Goal: Use online tool/utility: Utilize a website feature to perform a specific function

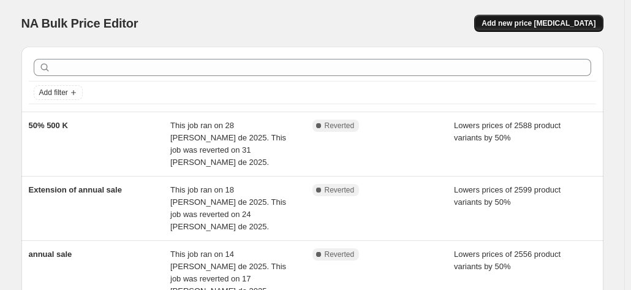
click at [510, 24] on span "Add new price change job" at bounding box center [538, 23] width 114 height 10
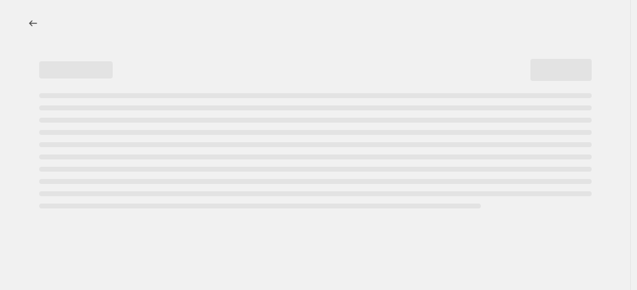
select select "percentage"
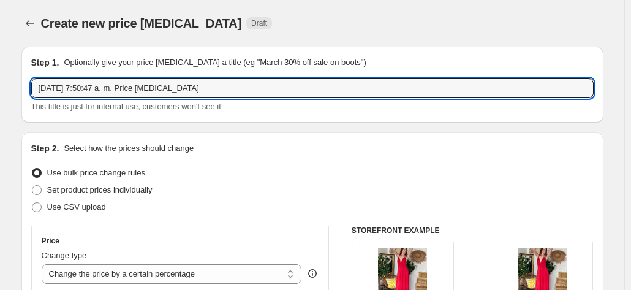
drag, startPoint x: 219, startPoint y: 89, endPoint x: -12, endPoint y: 78, distance: 231.1
click at [0, 78] on html "Home Settings Plans Skip to content Create new price change job. This page is r…" at bounding box center [315, 145] width 631 height 290
click at [24, 17] on button "Price change jobs" at bounding box center [29, 23] width 17 height 17
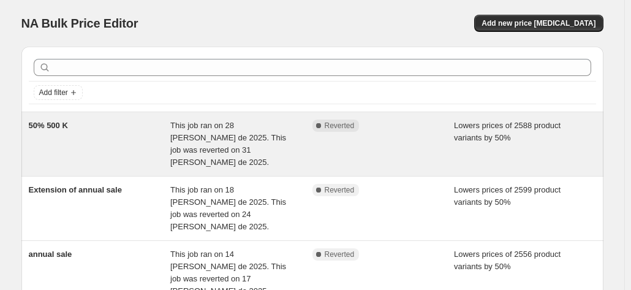
click at [47, 121] on span "50% 500 K" at bounding box center [48, 125] width 39 height 9
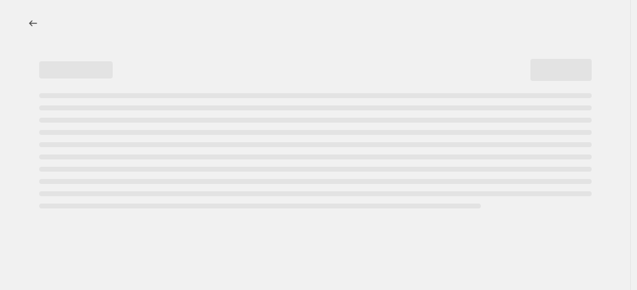
select select "percentage"
select select "tag"
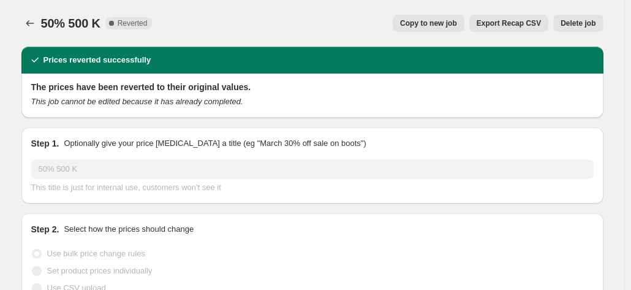
click at [441, 29] on button "Copy to new job" at bounding box center [428, 23] width 72 height 17
select select "percentage"
select select "tag"
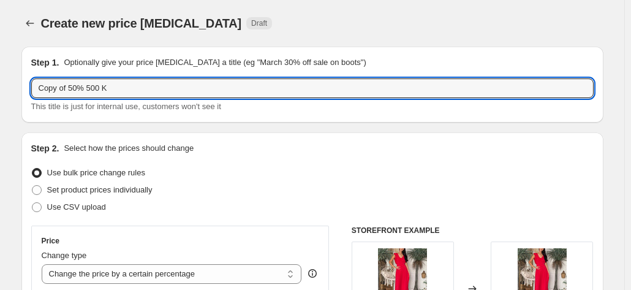
drag, startPoint x: 86, startPoint y: 87, endPoint x: -56, endPoint y: 83, distance: 142.1
click at [0, 83] on html "Home Settings Plans Skip to content Create new price change job. This page is r…" at bounding box center [315, 145] width 631 height 290
click at [118, 83] on input "Copy of 50% 500 K" at bounding box center [312, 88] width 562 height 20
drag, startPoint x: 73, startPoint y: 90, endPoint x: 18, endPoint y: 89, distance: 55.1
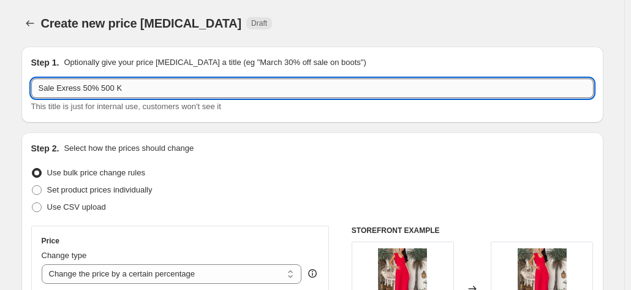
click at [66, 90] on input "Sale Exress 50% 500 K" at bounding box center [312, 88] width 562 height 20
click at [157, 84] on input "Sale Express 50% 500 K" at bounding box center [312, 88] width 562 height 20
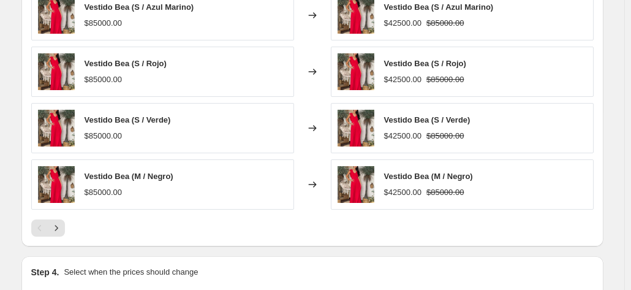
scroll to position [1068, 0]
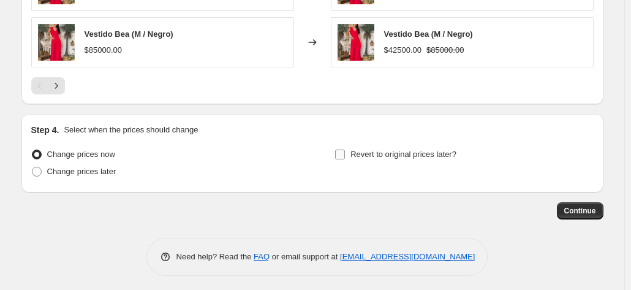
type input "Sale Express 50%"
click at [343, 151] on input "Revert to original prices later?" at bounding box center [340, 154] width 10 height 10
checkbox input "true"
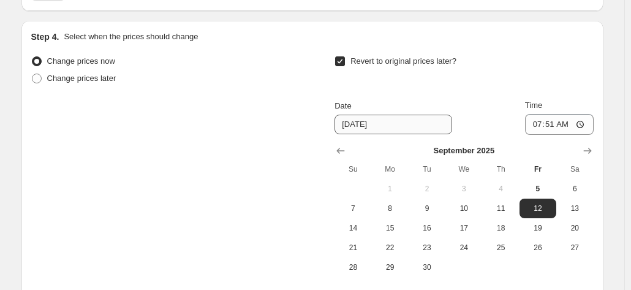
scroll to position [1162, 0]
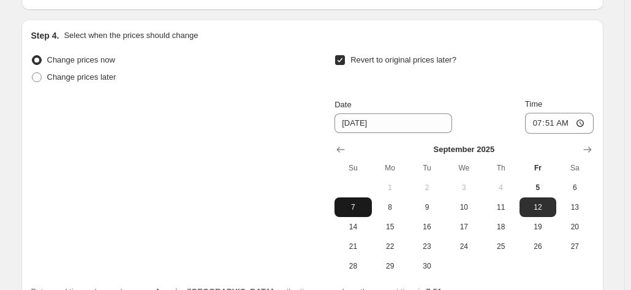
click at [356, 206] on span "7" at bounding box center [352, 207] width 27 height 10
type input "9/7/2025"
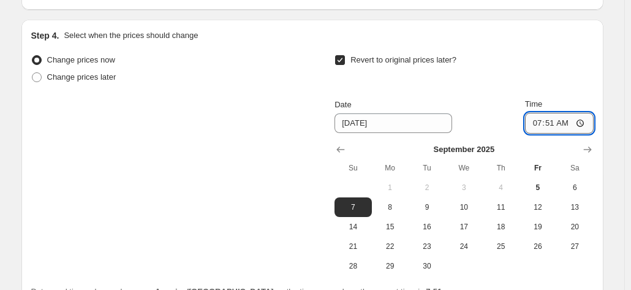
click at [551, 118] on input "07:51" at bounding box center [559, 123] width 69 height 21
type input "19:30"
click at [489, 102] on div "Date 9/7/2025 Time 19:30" at bounding box center [463, 116] width 258 height 36
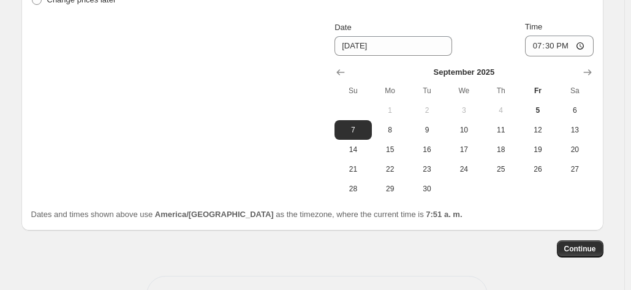
scroll to position [1277, 0]
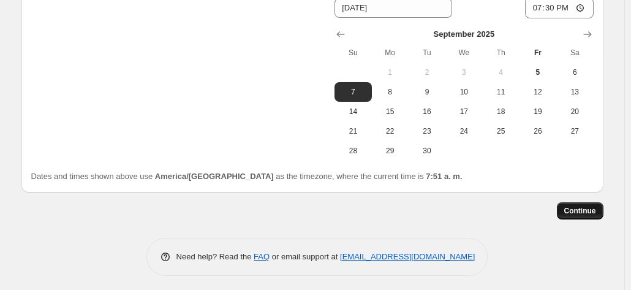
click at [587, 208] on span "Continue" at bounding box center [580, 211] width 32 height 10
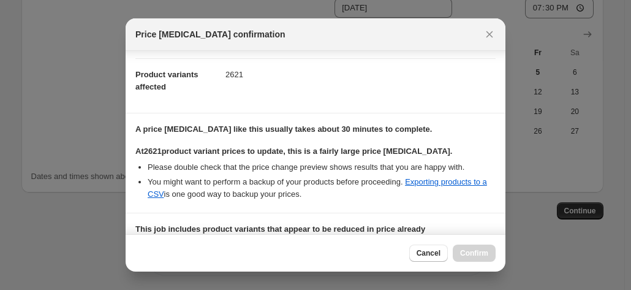
scroll to position [316, 0]
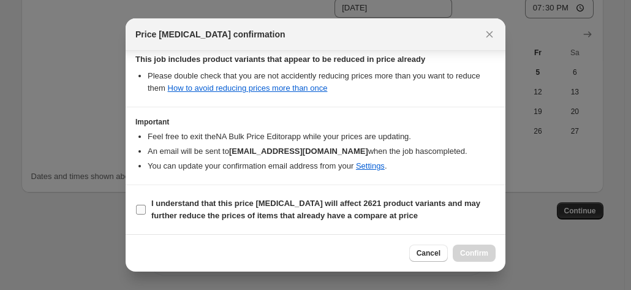
click at [138, 209] on input "I understand that this price change job will affect 2621 product variants and m…" at bounding box center [141, 209] width 10 height 10
checkbox input "true"
click at [471, 255] on span "Confirm" at bounding box center [474, 253] width 28 height 10
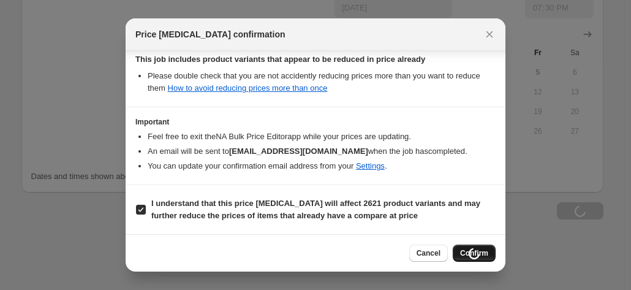
type input "Sale Express 50%"
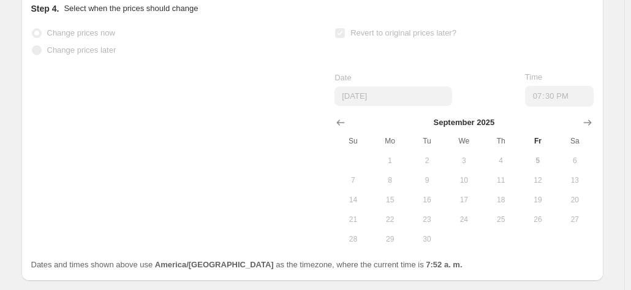
scroll to position [1309, 0]
